Goal: Transaction & Acquisition: Download file/media

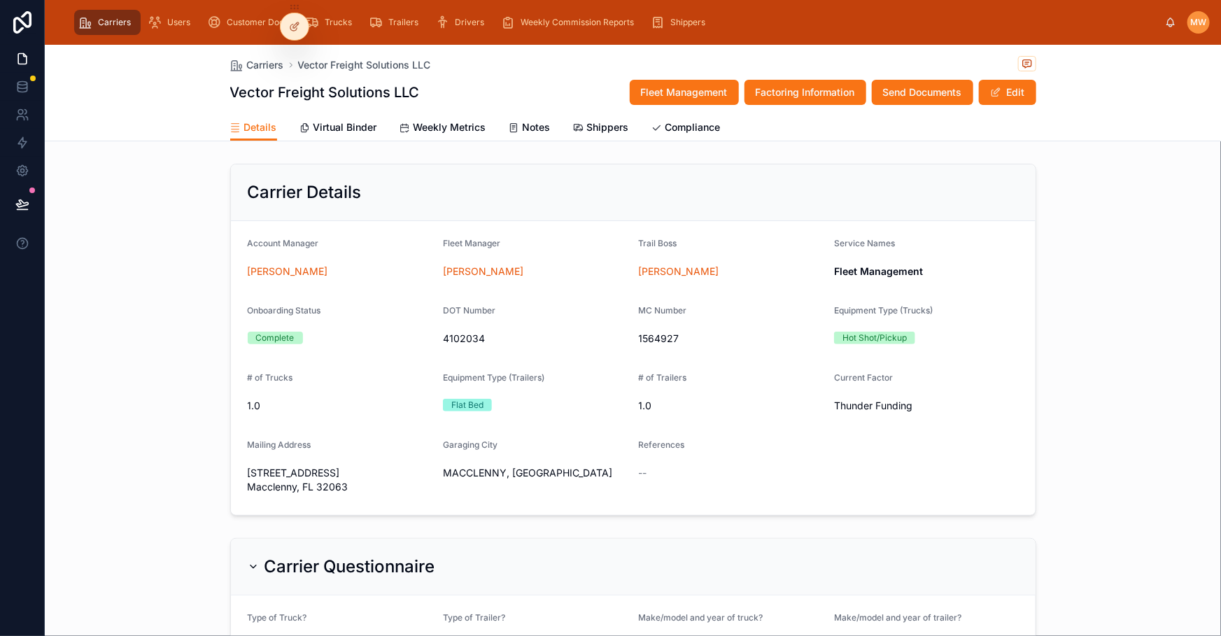
scroll to position [1462, 0]
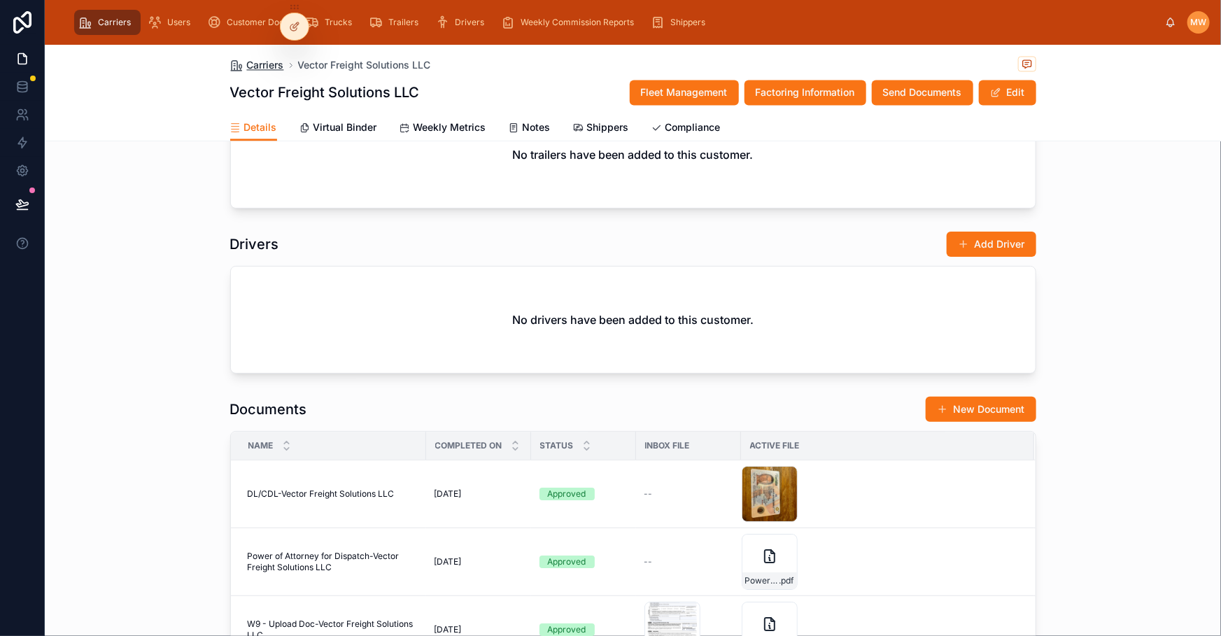
click at [247, 58] on span "Carriers" at bounding box center [265, 65] width 37 height 14
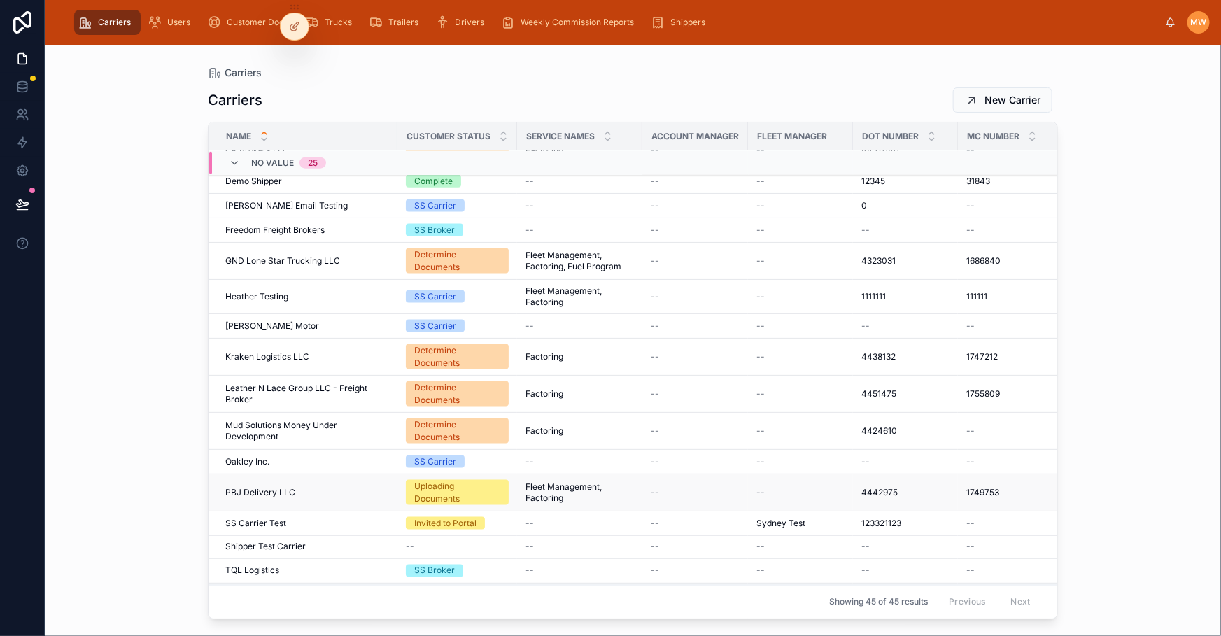
scroll to position [916, 0]
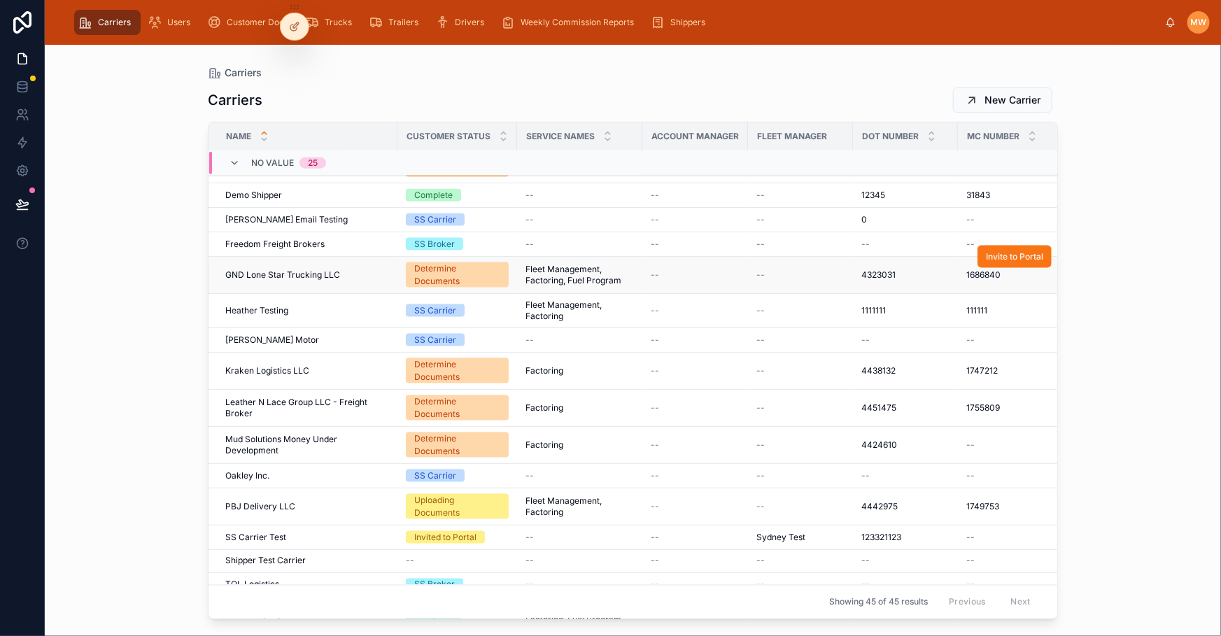
click at [282, 274] on span "GND Lone Star Trucking LLC" at bounding box center [282, 274] width 115 height 11
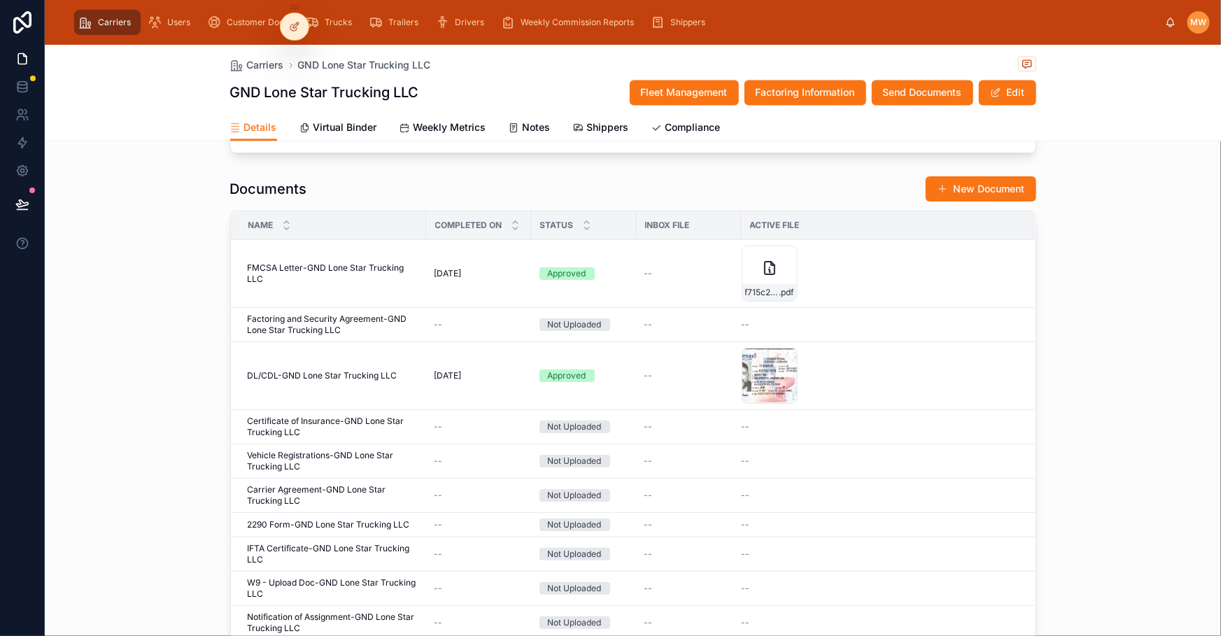
scroll to position [1589, 0]
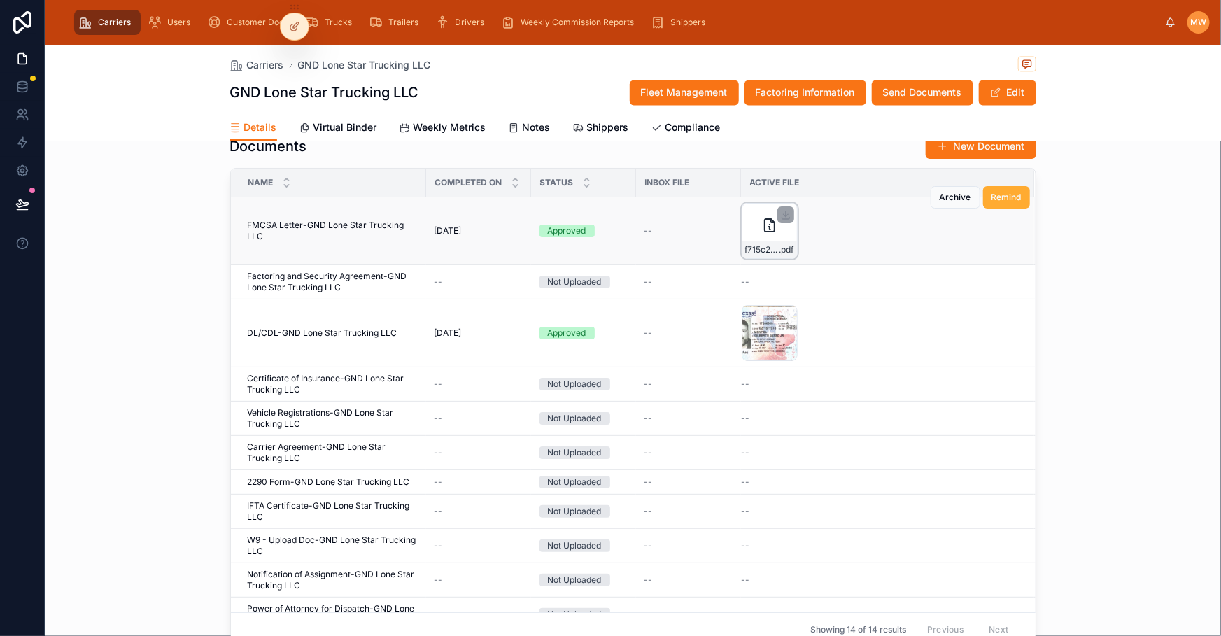
click at [765, 232] on div "f715c2cd-5319-440d-86c0-679910906d7c-FMCSA-Letter .pdf" at bounding box center [769, 231] width 56 height 56
